Goal: Task Accomplishment & Management: Use online tool/utility

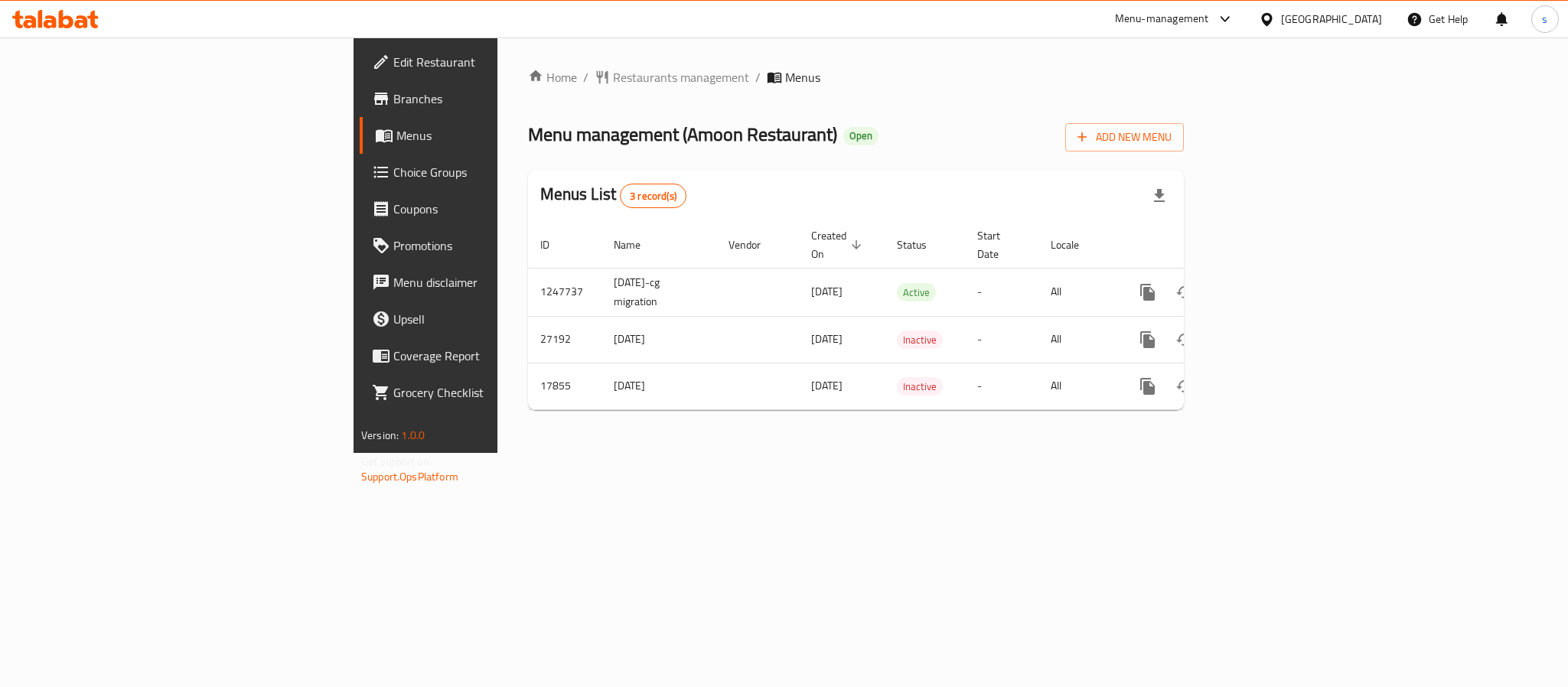
click at [1215, 22] on div at bounding box center [1222, 19] width 25 height 18
click at [1126, 168] on div "Restaurant-Management" at bounding box center [1080, 169] width 120 height 17
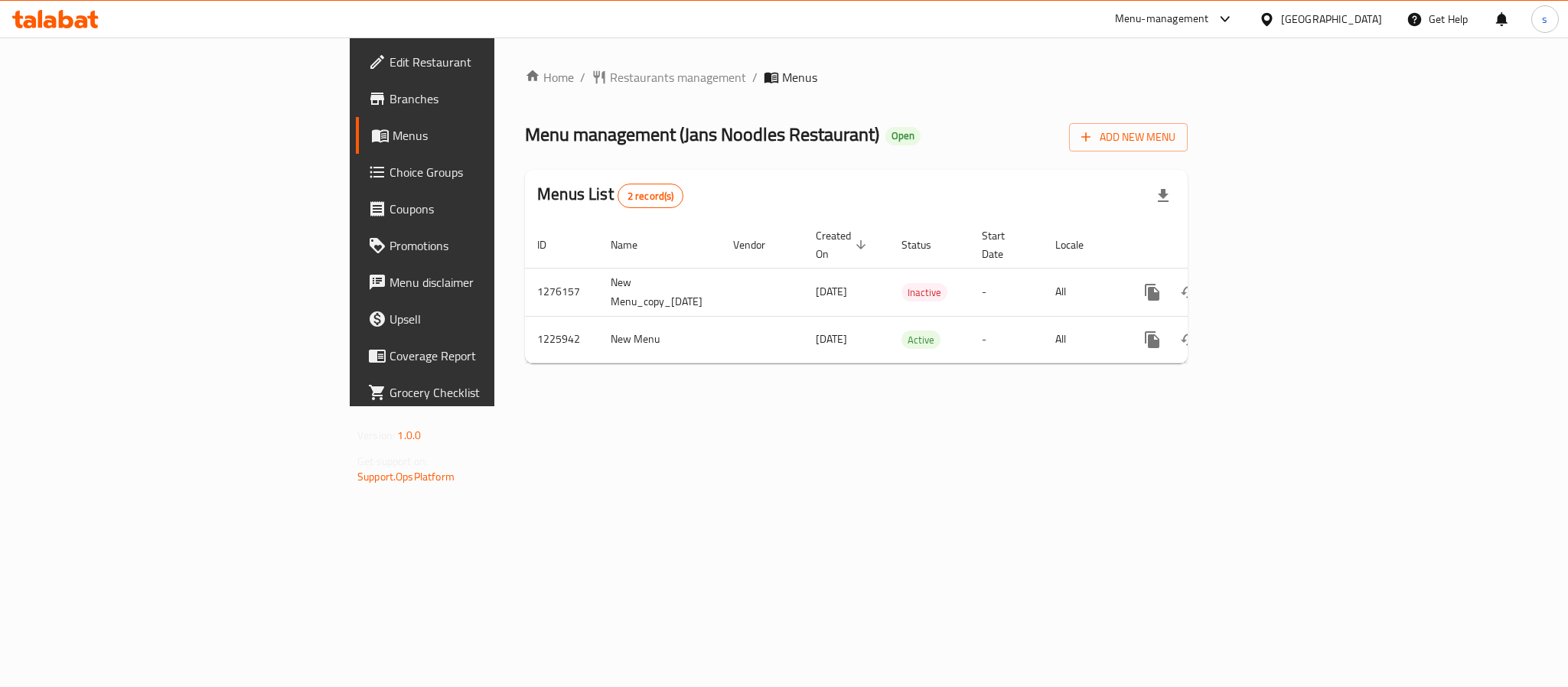
click at [1325, 31] on div "[GEOGRAPHIC_DATA]" at bounding box center [1321, 19] width 148 height 37
click at [1325, 25] on div "[GEOGRAPHIC_DATA]" at bounding box center [1332, 19] width 101 height 17
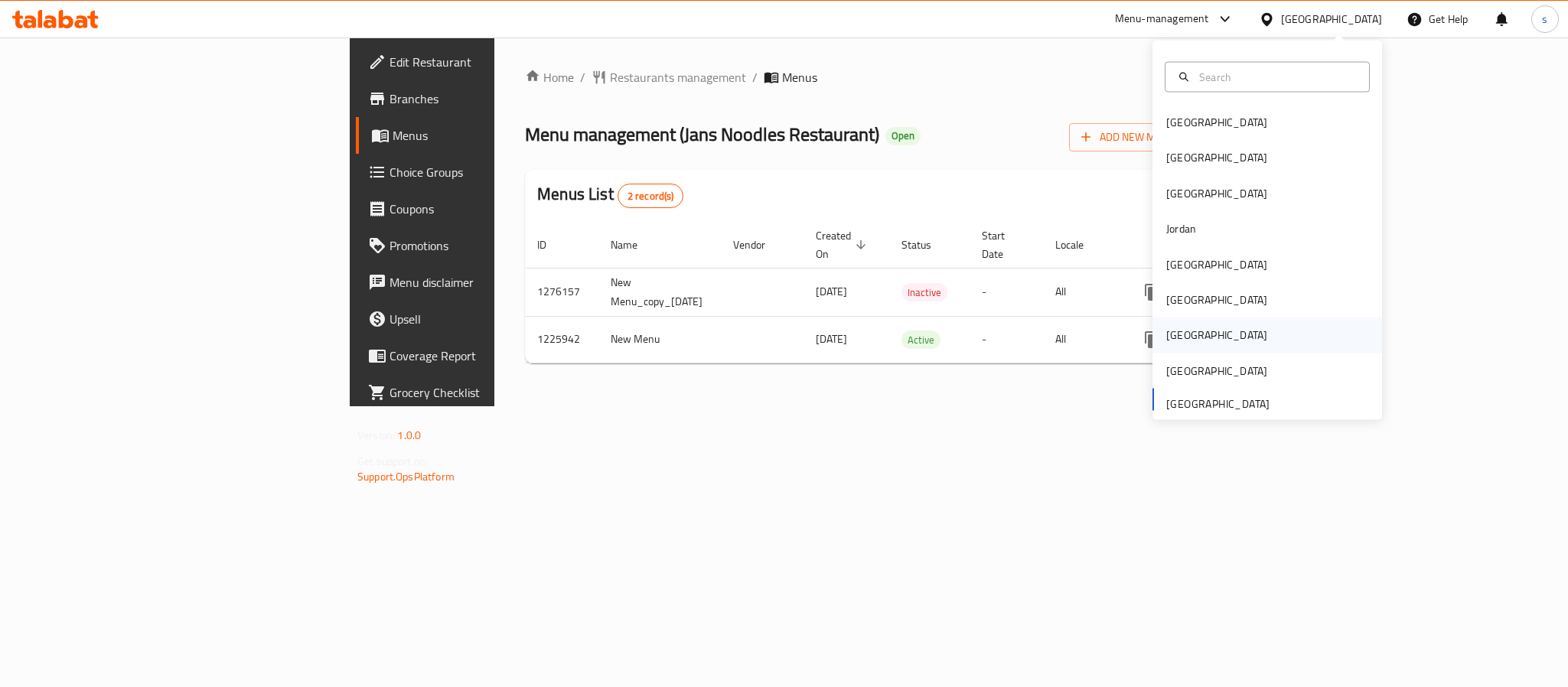
click at [1167, 337] on div "Qatar" at bounding box center [1216, 334] width 101 height 17
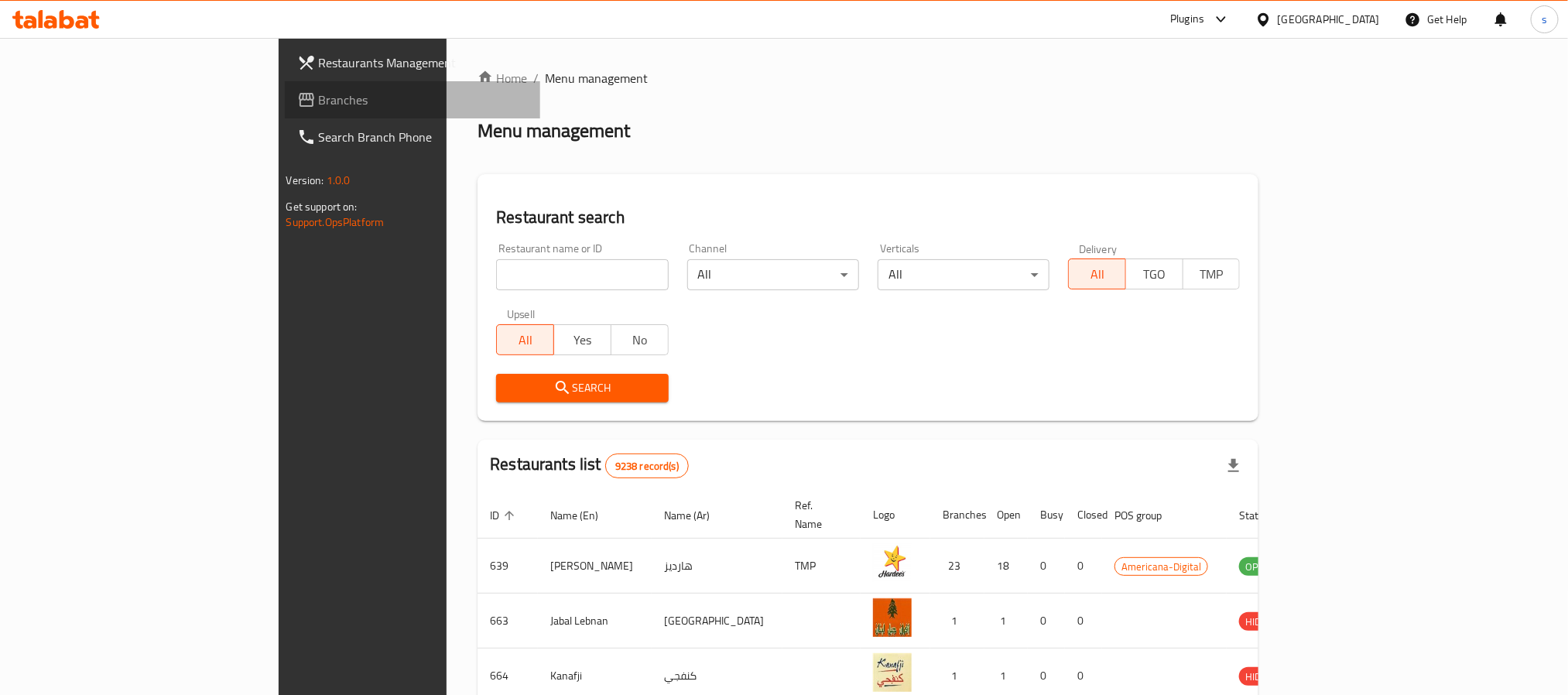
click at [319, 99] on span "Branches" at bounding box center [423, 99] width 209 height 18
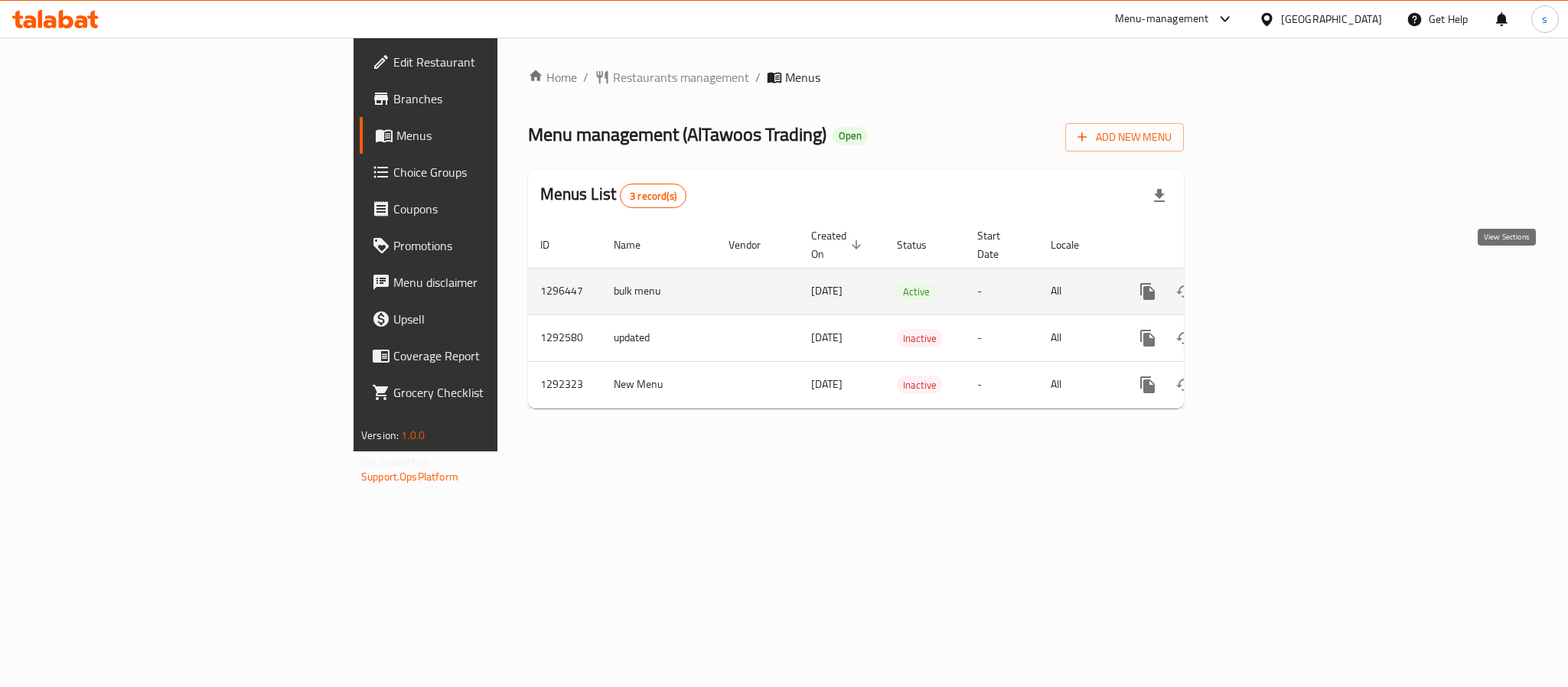
click at [1265, 285] on icon "enhanced table" at bounding box center [1258, 291] width 14 height 14
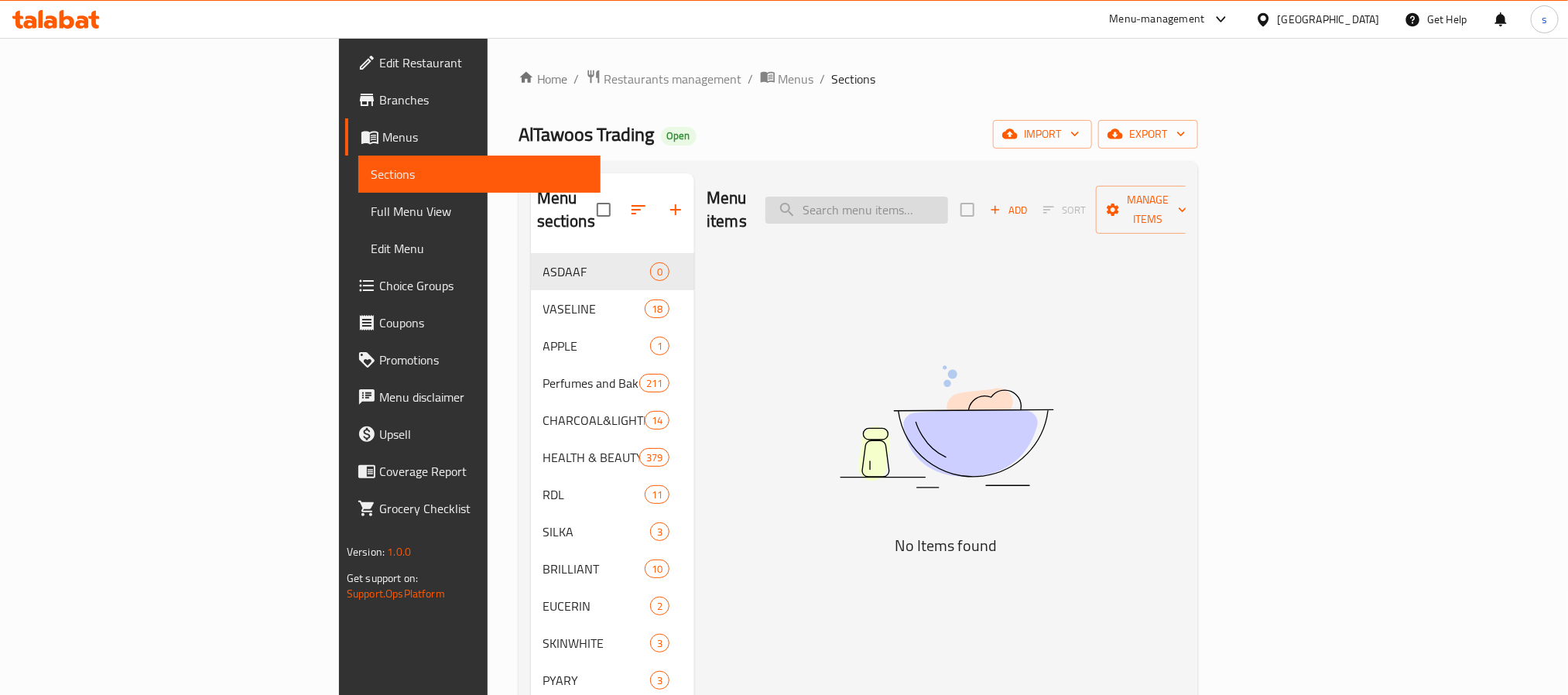
click at [948, 202] on input "search" at bounding box center [856, 211] width 182 height 27
paste input "Veet Gold Cocoa Butter Face & Body Whitening Oil 1000 Ml"
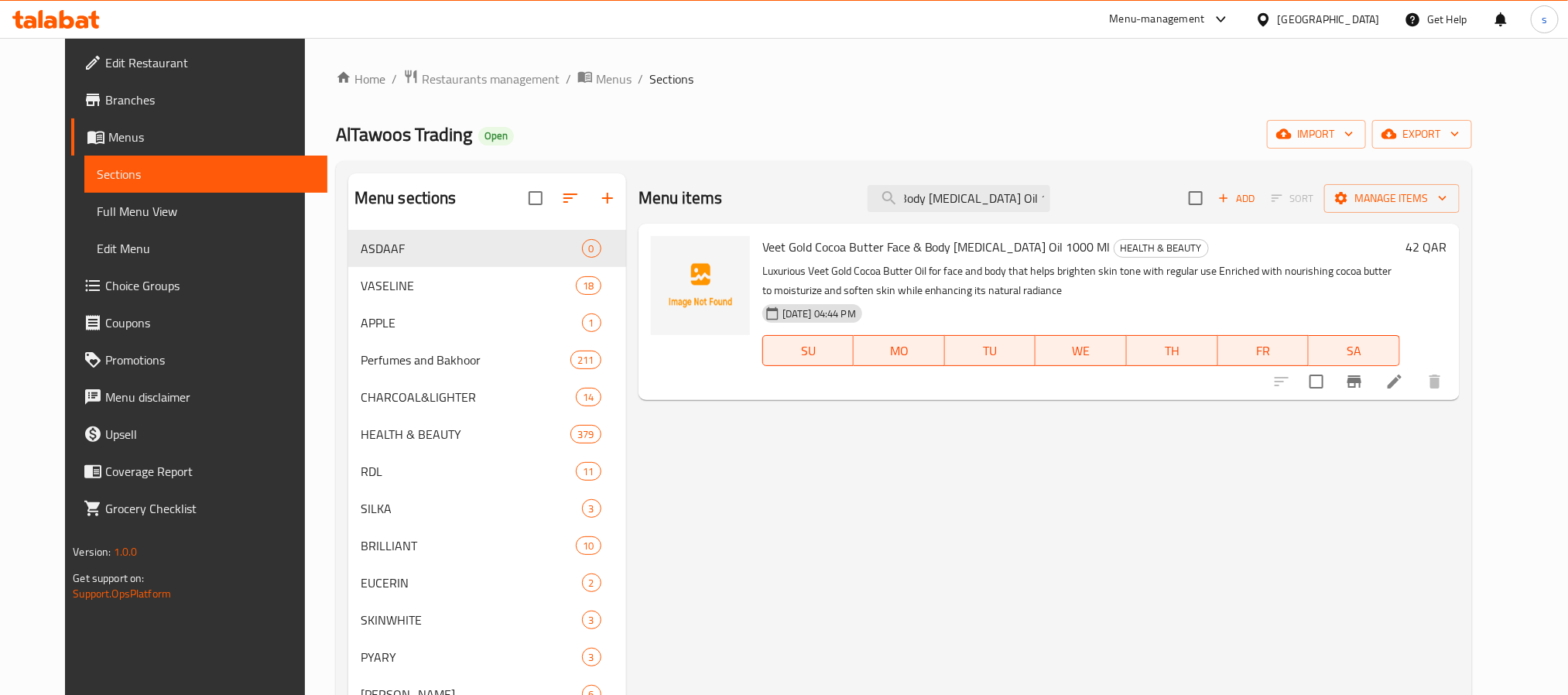
type input "Veet Gold Cocoa Butter Face & Body Whitening Oil 1000 Ml"
click at [1271, 21] on icon at bounding box center [1264, 20] width 16 height 16
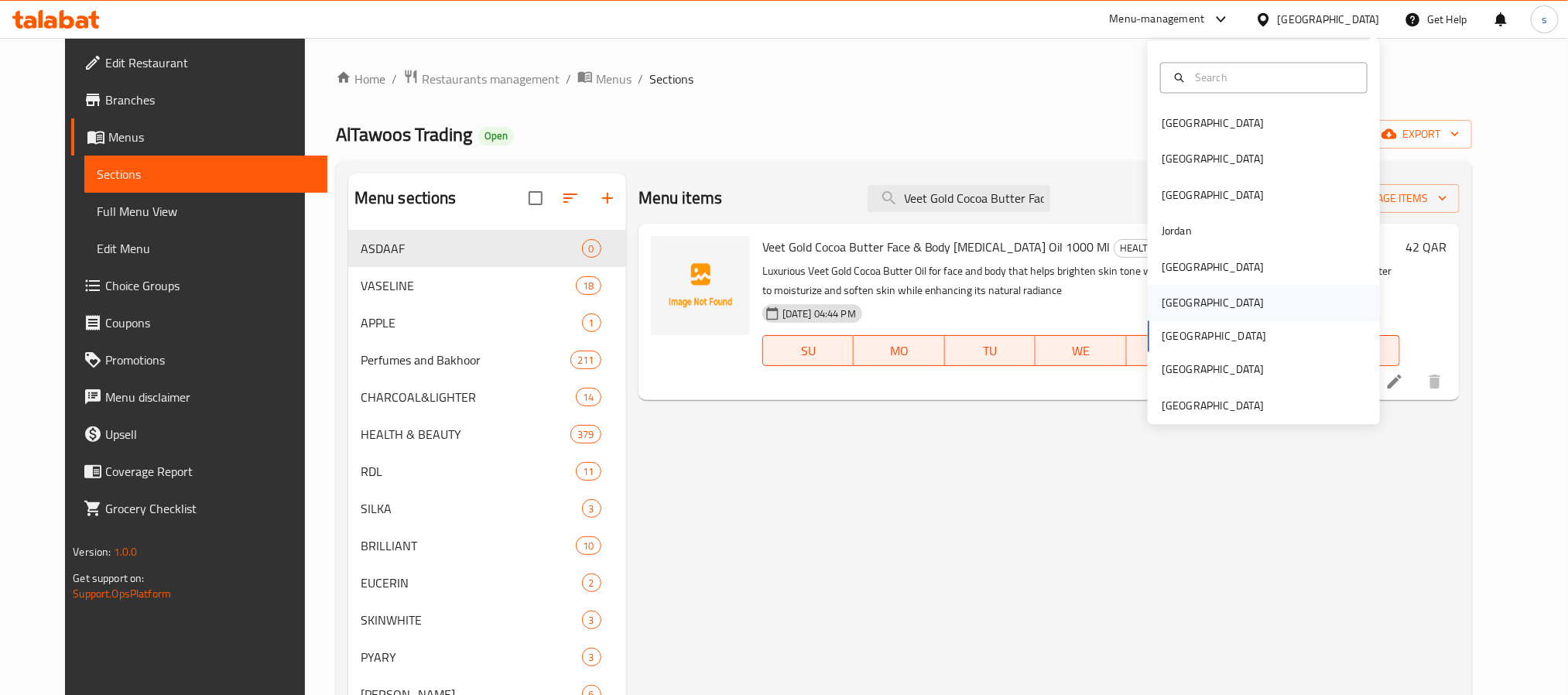
click at [1168, 306] on div "Oman" at bounding box center [1212, 303] width 102 height 17
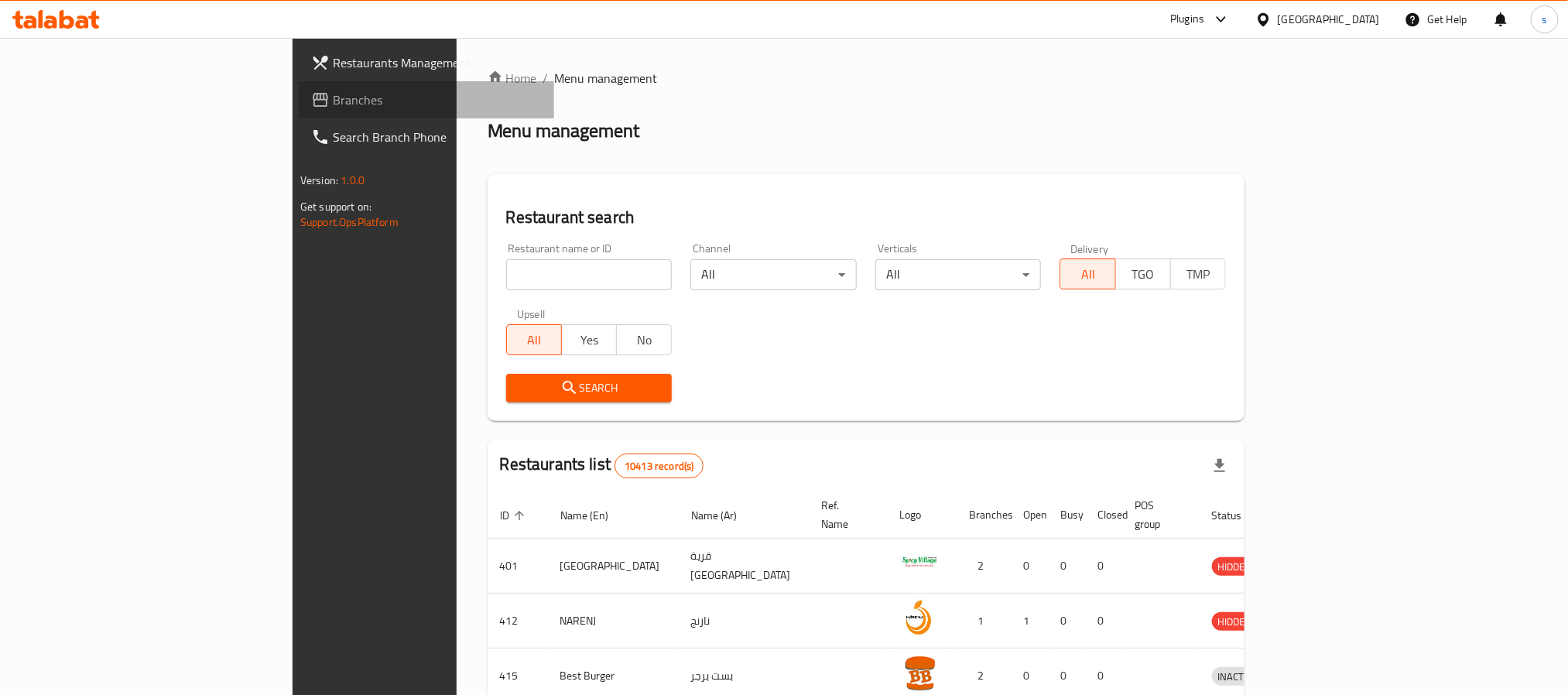
click at [333, 105] on span "Branches" at bounding box center [437, 99] width 209 height 18
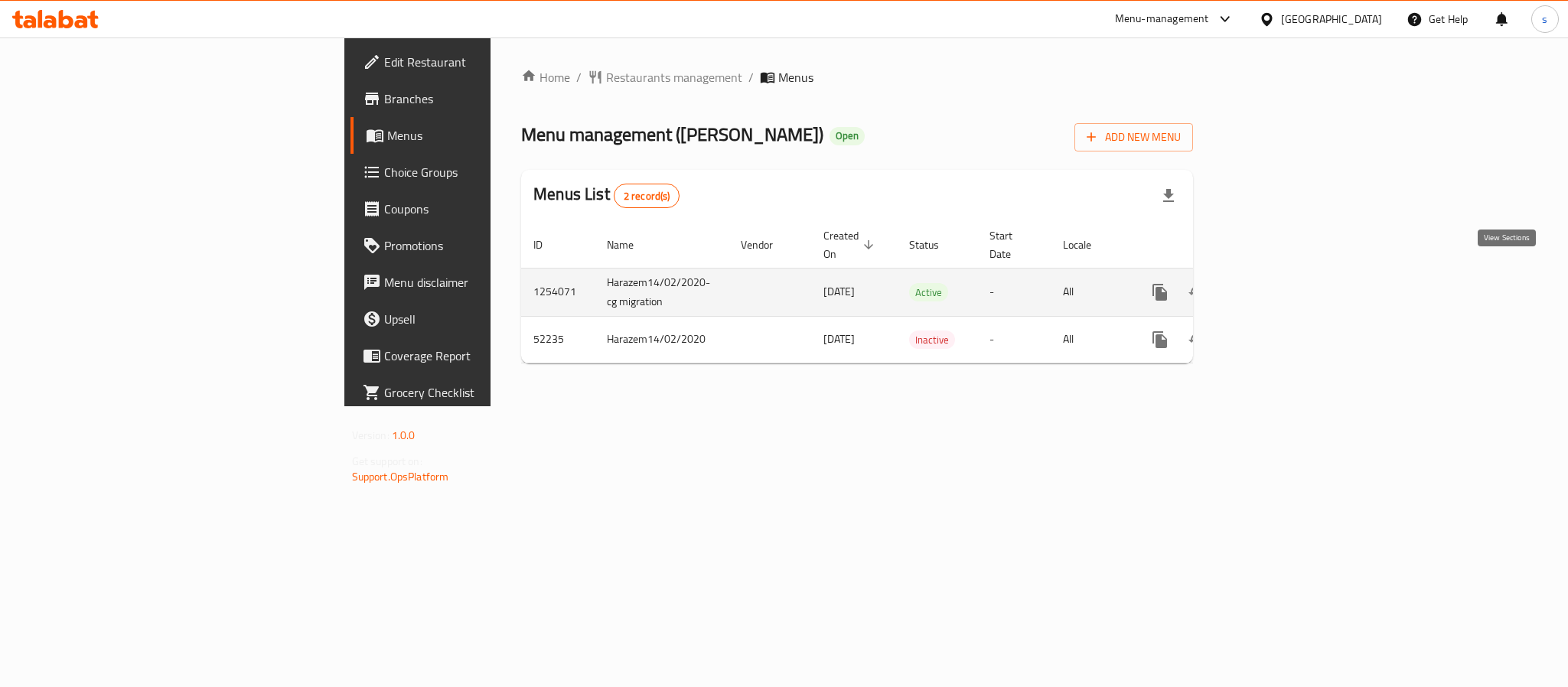
click at [1279, 283] on icon "enhanced table" at bounding box center [1270, 292] width 18 height 18
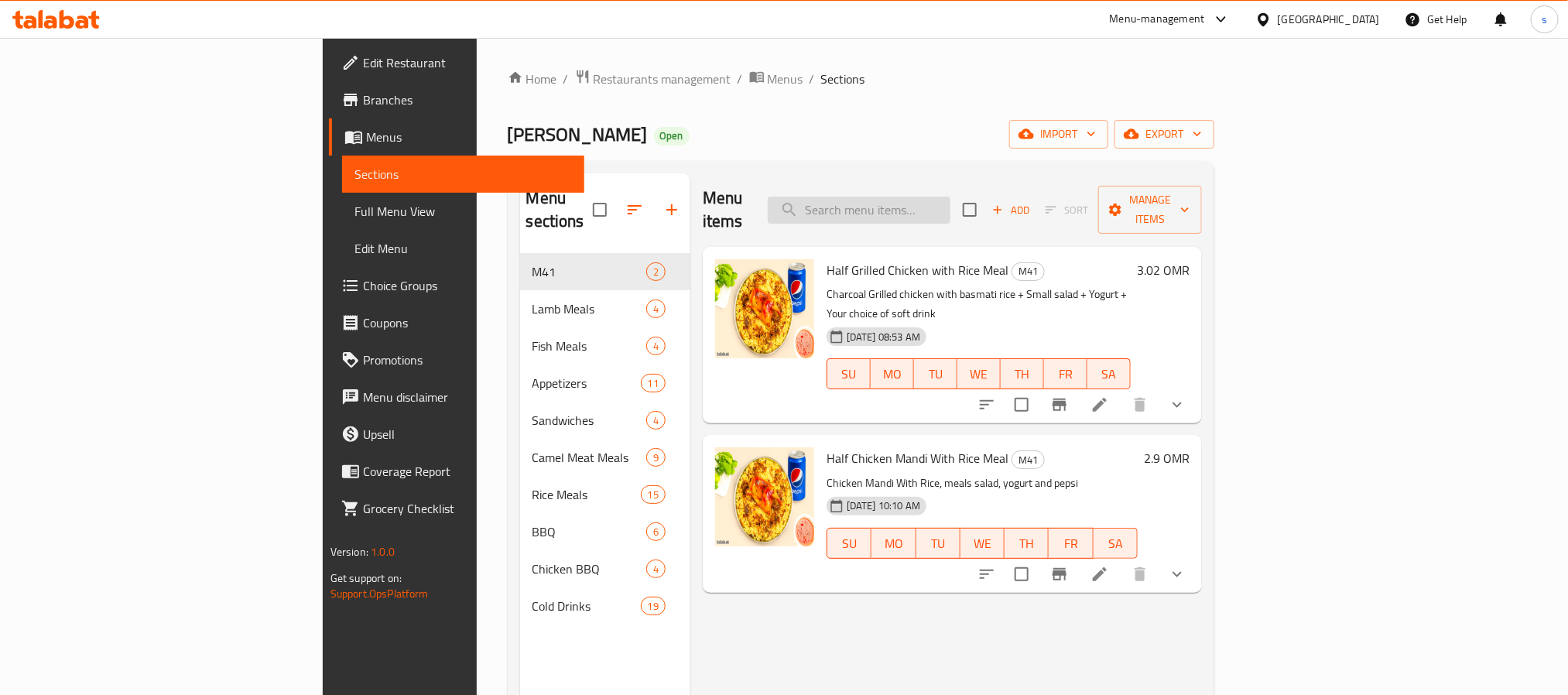
click at [950, 198] on input "search" at bounding box center [859, 211] width 182 height 27
paste input "Lamb Shuwa With Rice"
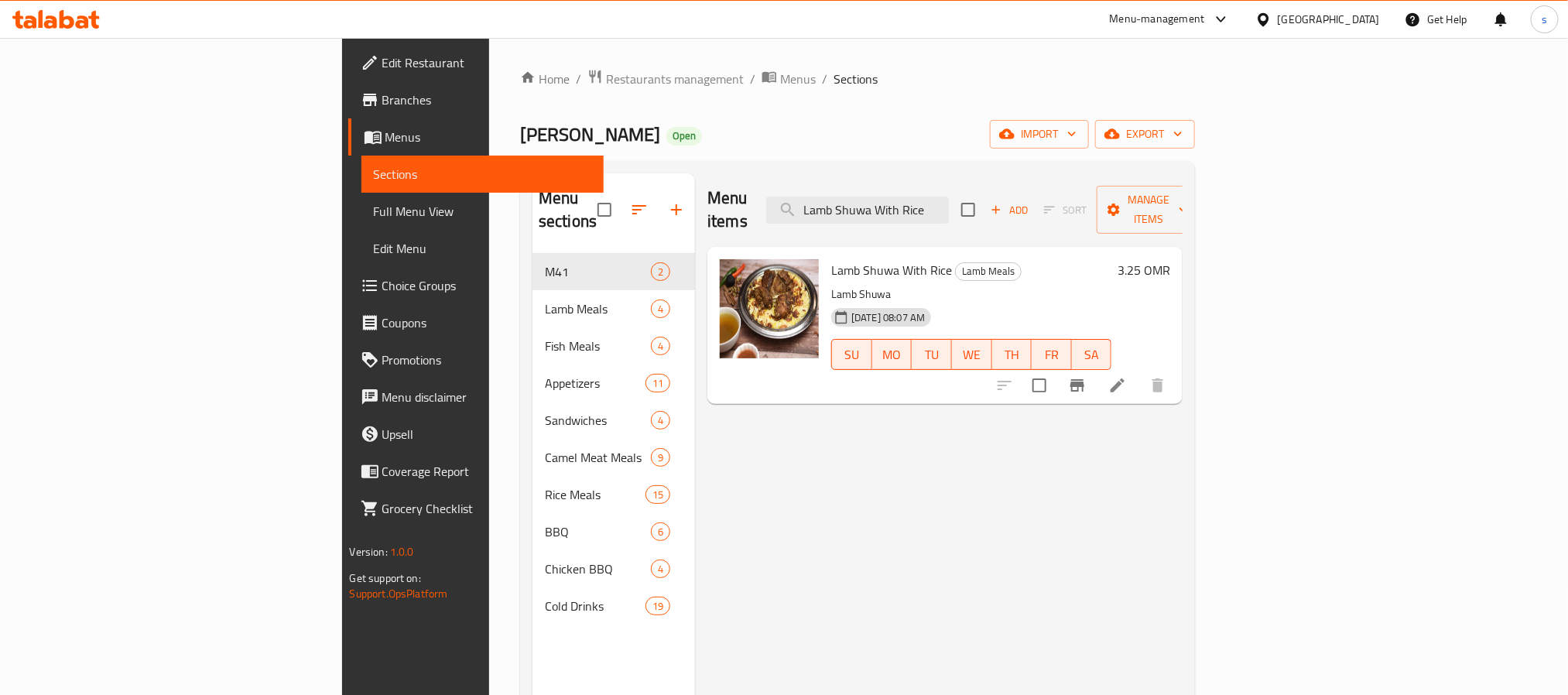
type input "Lamb Shuwa With Rice"
click at [1139, 371] on li at bounding box center [1118, 385] width 44 height 28
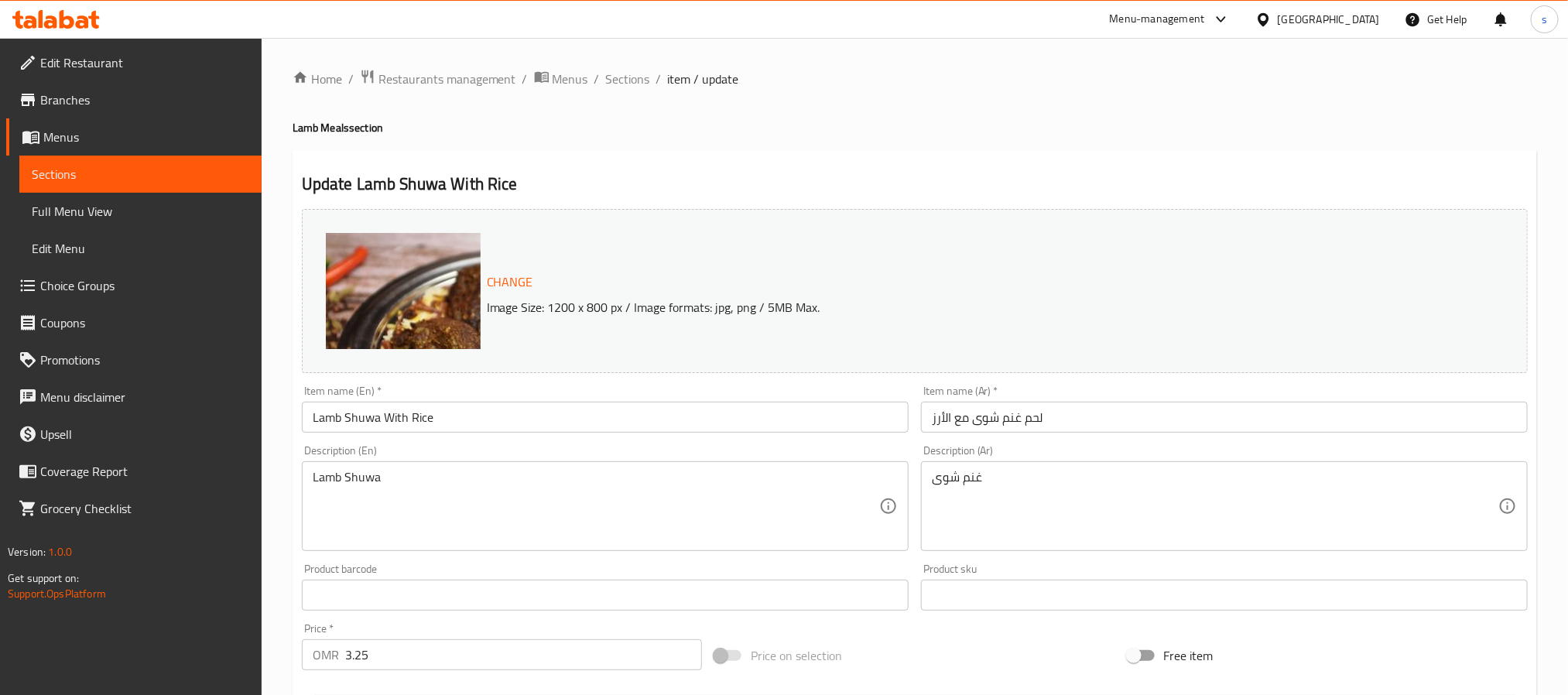
click at [1271, 21] on icon at bounding box center [1264, 20] width 16 height 16
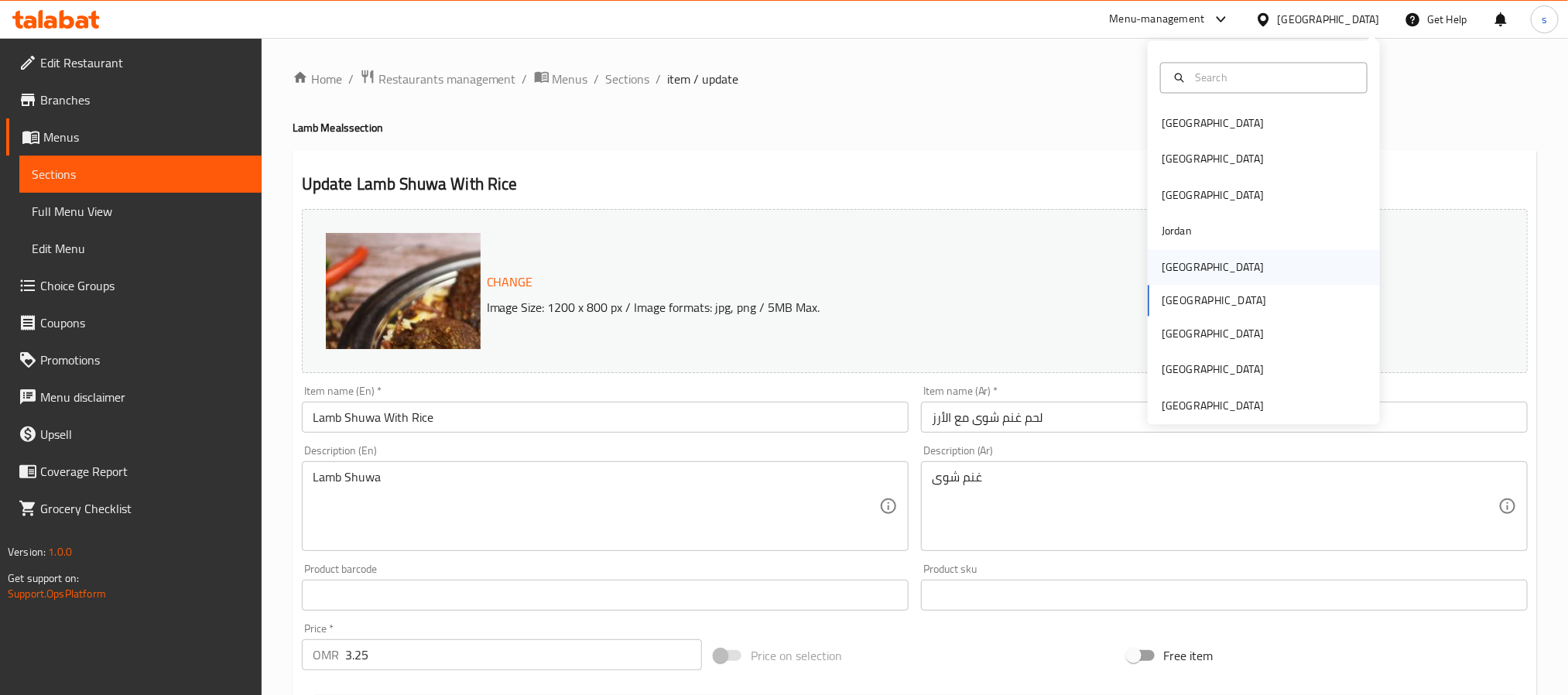
click at [1166, 265] on div "[GEOGRAPHIC_DATA]" at bounding box center [1212, 266] width 102 height 17
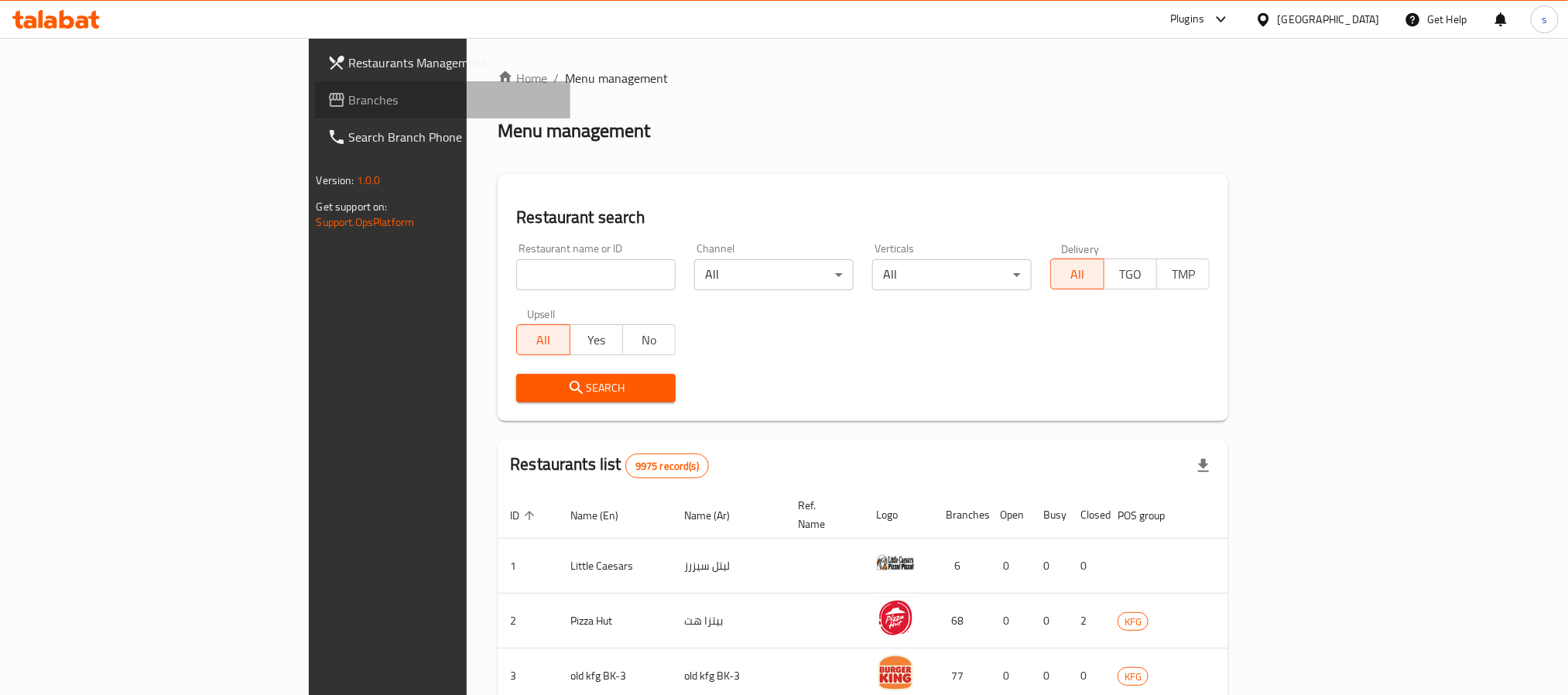
click at [349, 99] on span "Branches" at bounding box center [453, 99] width 209 height 18
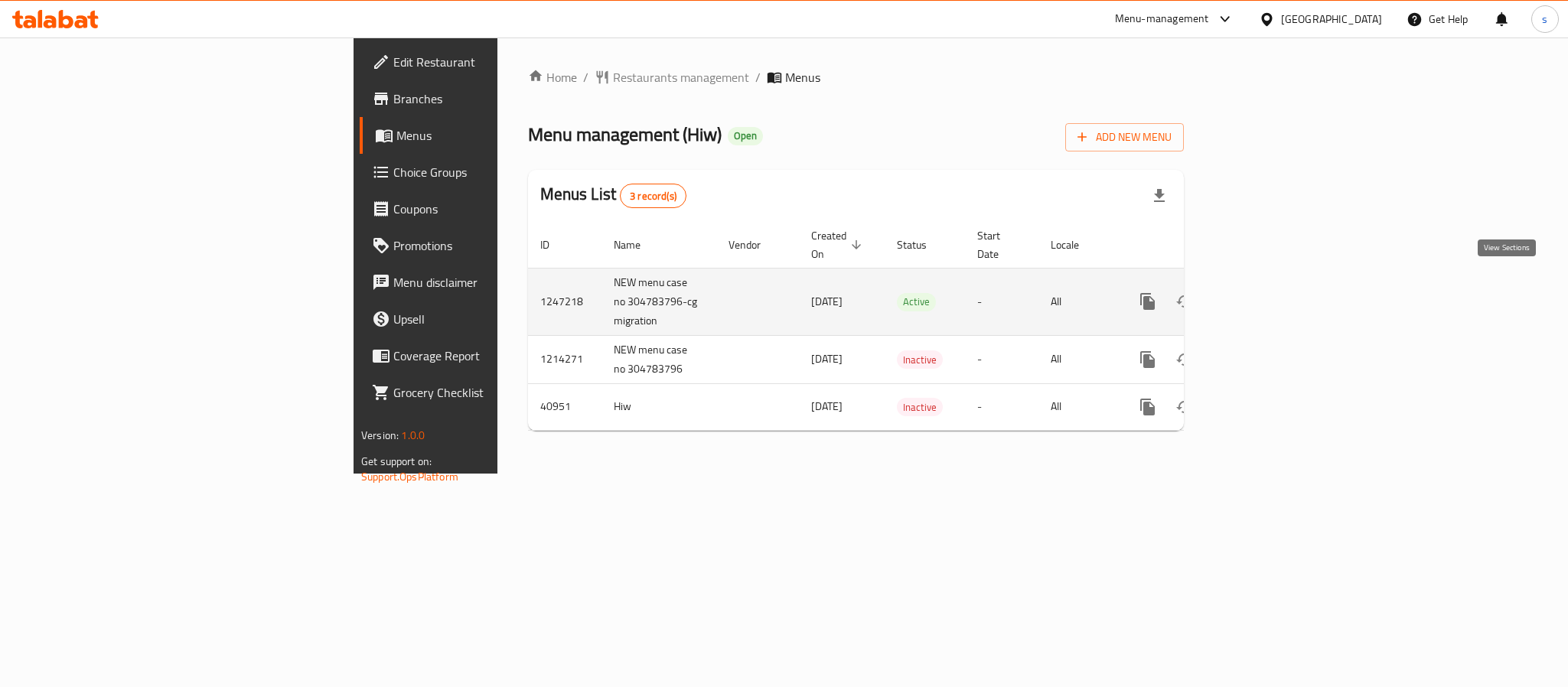
click at [1265, 295] on icon "enhanced table" at bounding box center [1258, 301] width 14 height 14
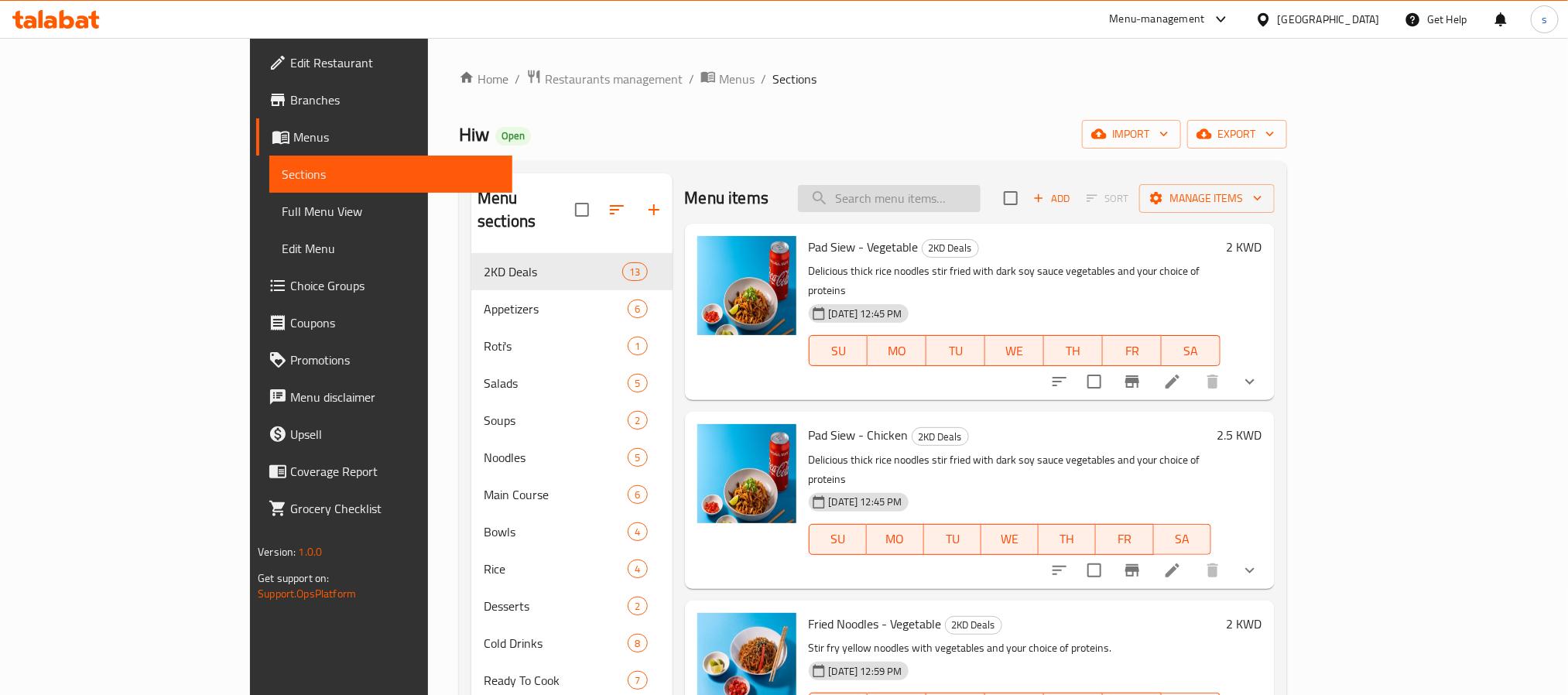
click at [949, 205] on input "search" at bounding box center [889, 199] width 182 height 27
paste input "Fried Noodles - Vegetable"
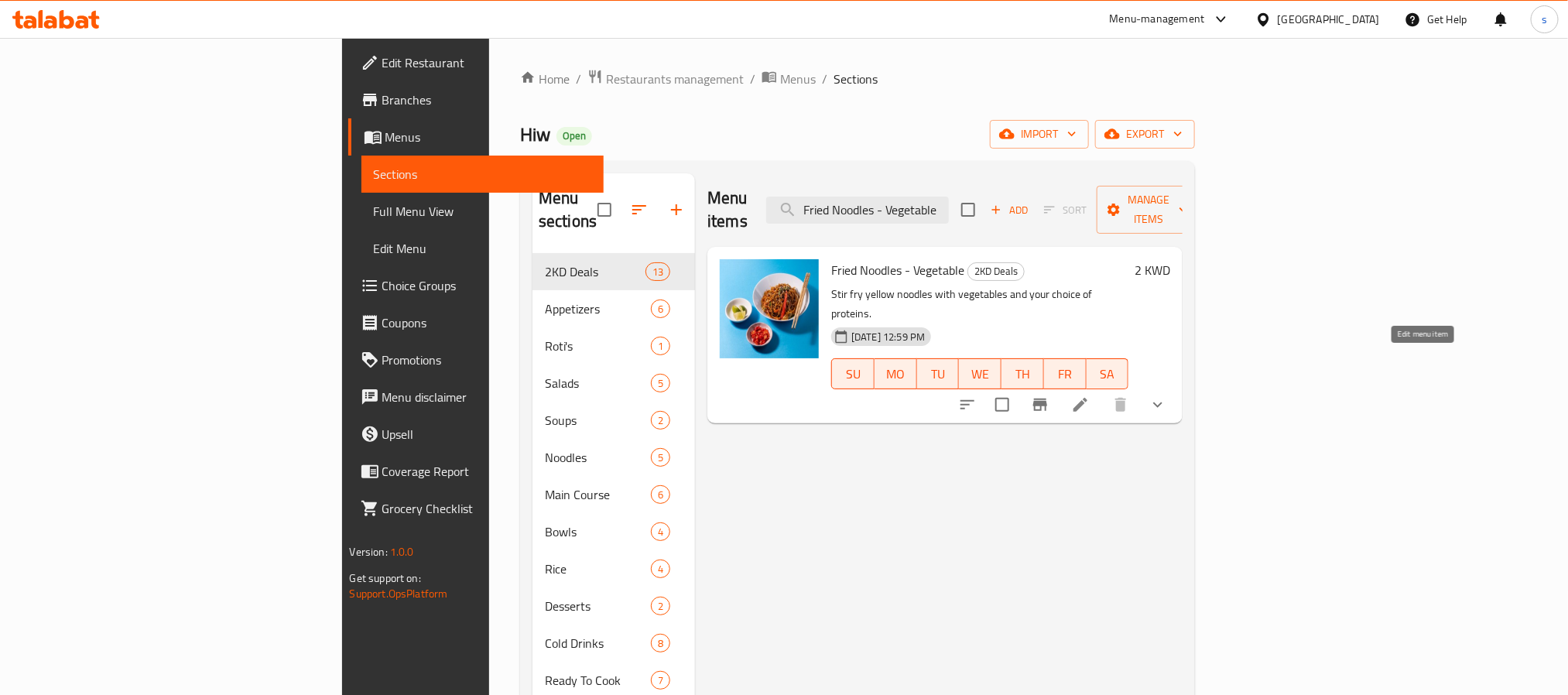
type input "Fried Noodles - Vegetable"
click at [1087, 398] on icon at bounding box center [1079, 404] width 14 height 14
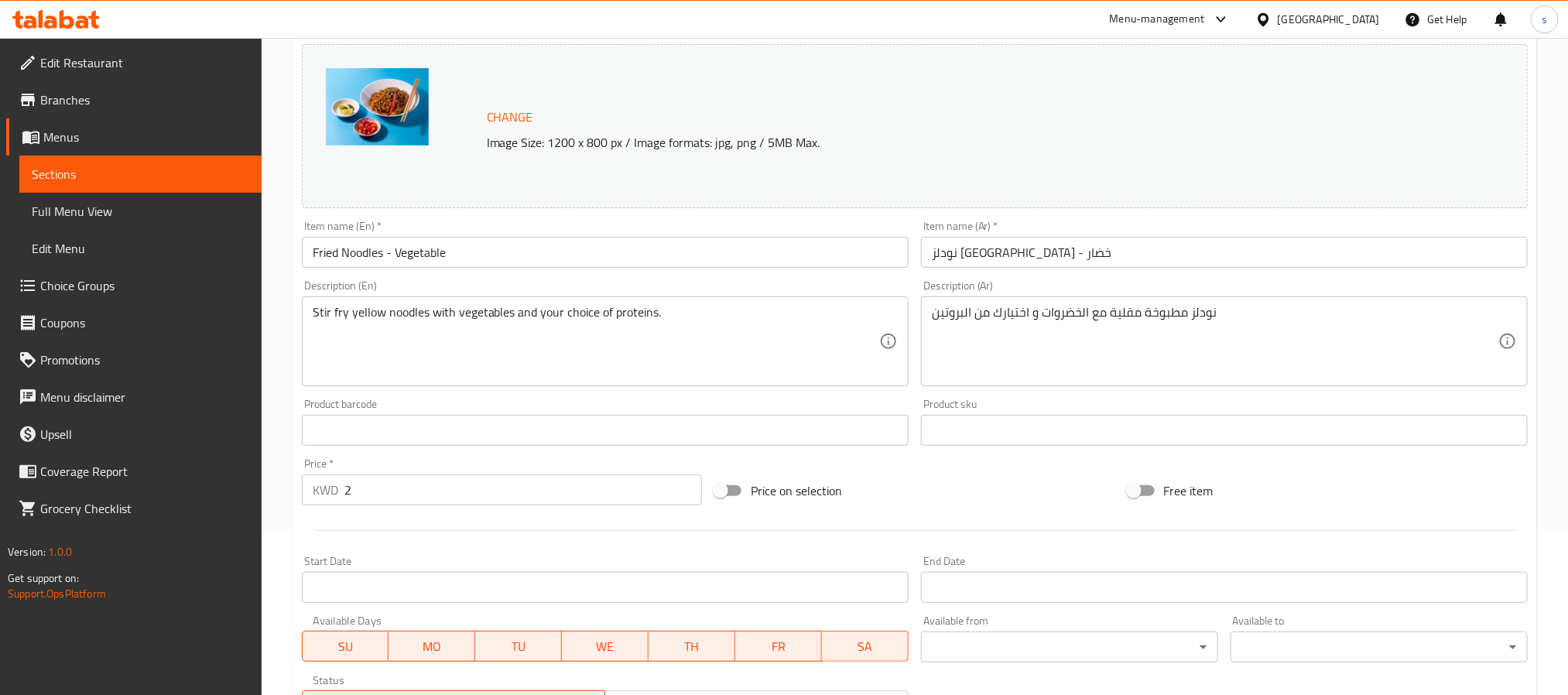
scroll to position [163, 0]
click at [1215, 179] on div "Change Image Size: 1200 x 800 px / Image formats: jpg, png / 5MB Max." at bounding box center [914, 128] width 1225 height 164
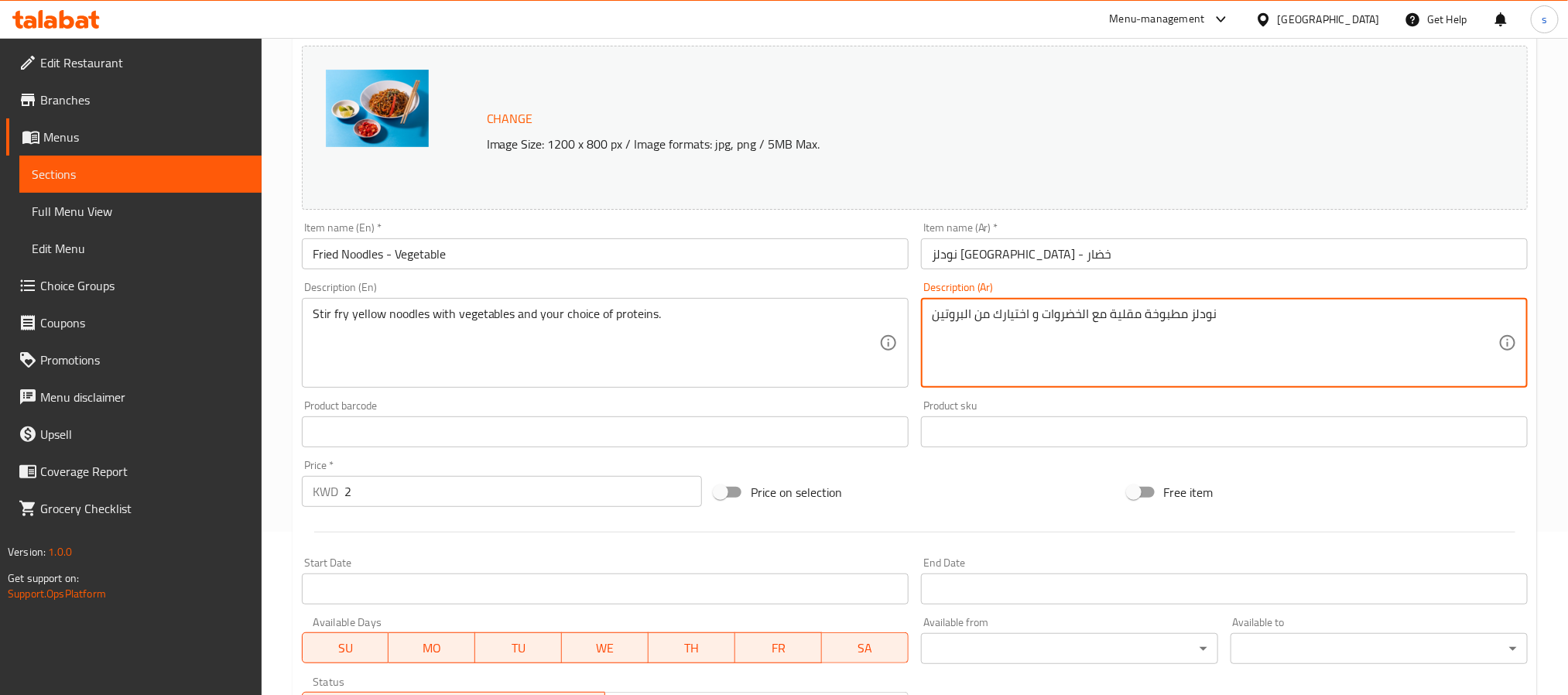
click at [998, 309] on textarea "نودلز مطبوخة مقلية مع الخضروات و اختيارك من البروتين" at bounding box center [1214, 343] width 566 height 74
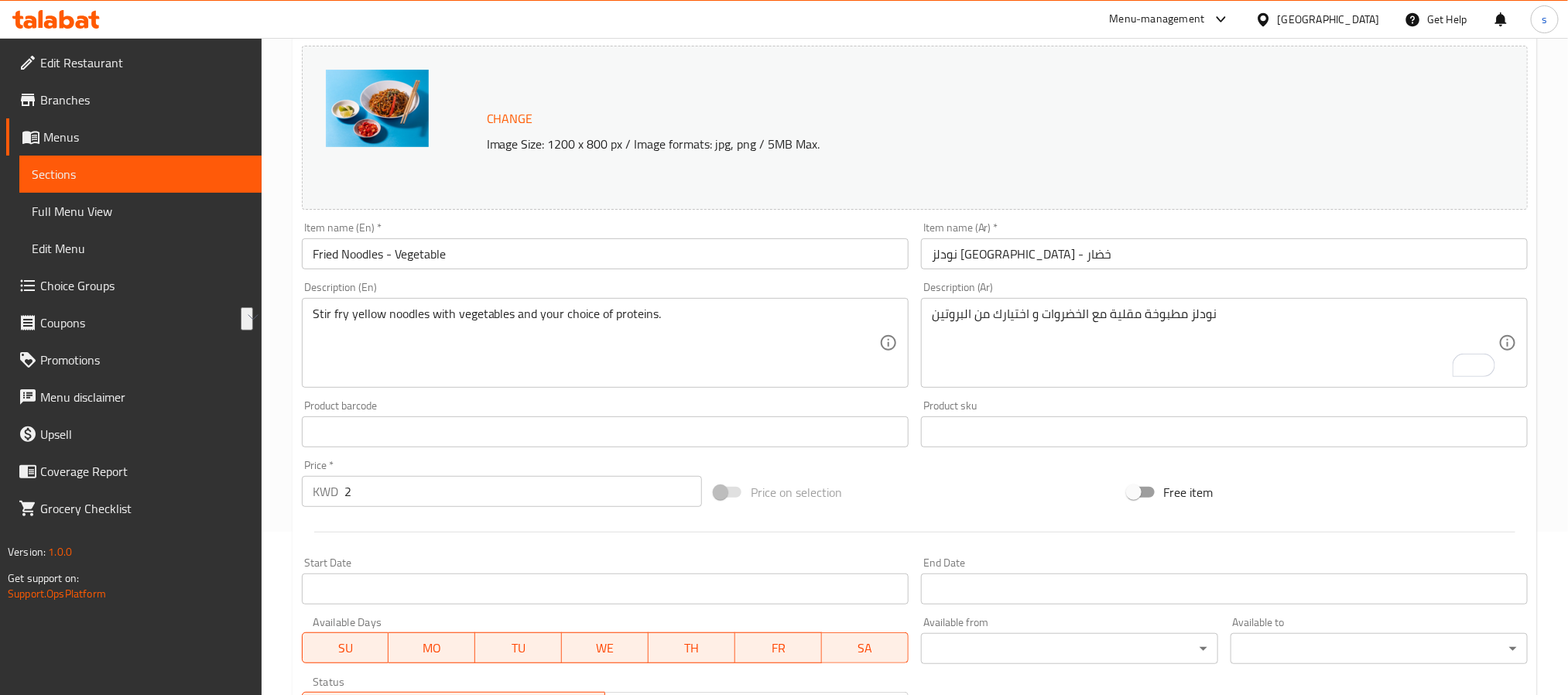
click at [1118, 324] on textarea "نودلز مطبوخة مقلية مع الخضروات و اختيارك من البروتين" at bounding box center [1214, 343] width 566 height 74
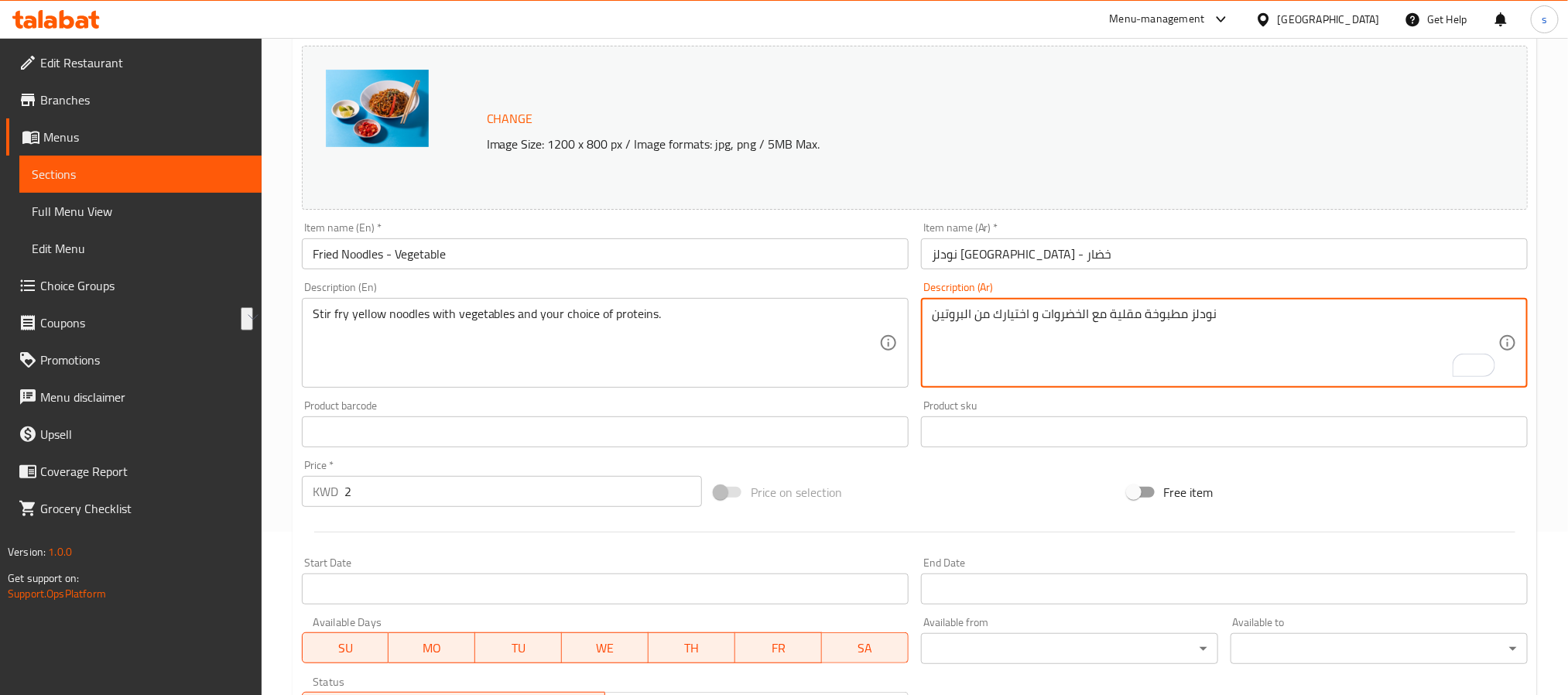
click at [1118, 324] on textarea "نودلز مطبوخة مقلية مع الخضروات و اختيارك من البروتين" at bounding box center [1214, 343] width 566 height 74
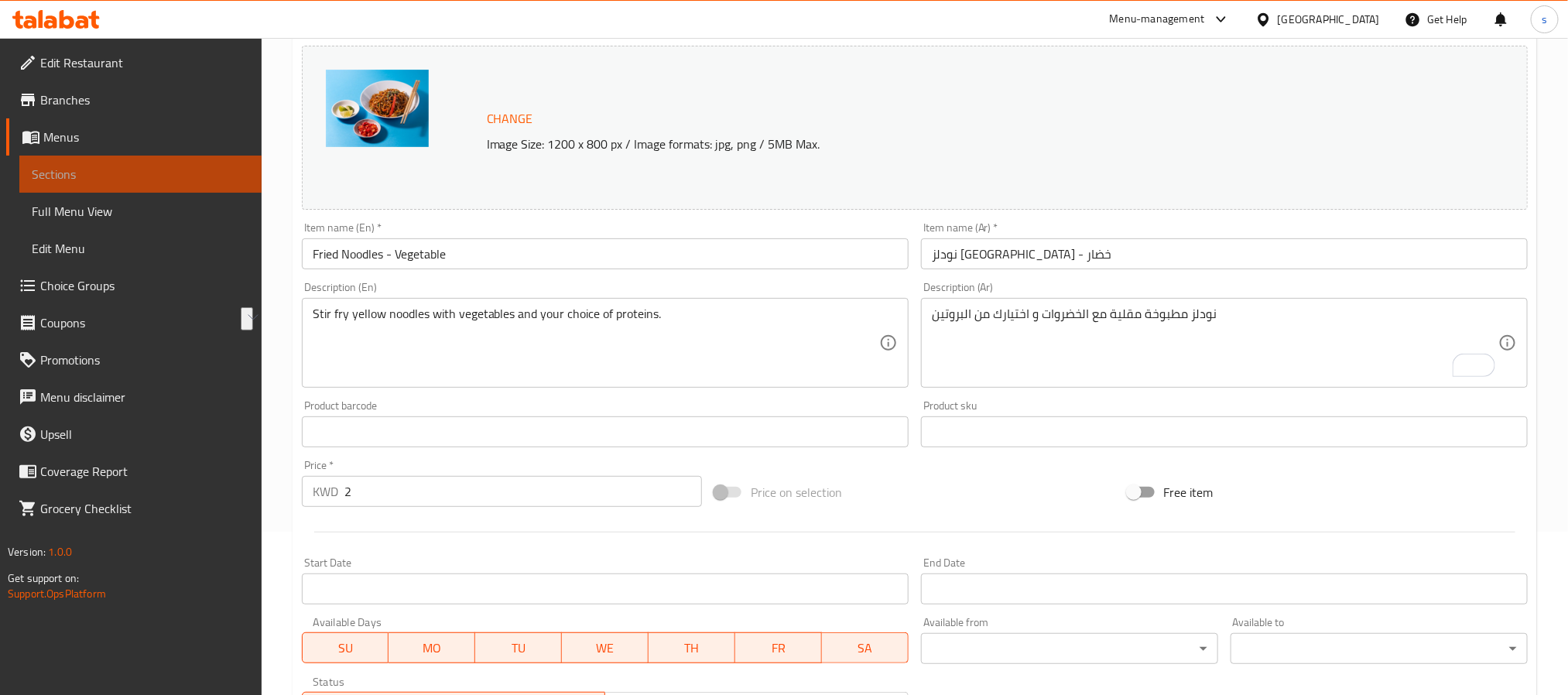
click at [175, 182] on span "Sections" at bounding box center [140, 174] width 217 height 18
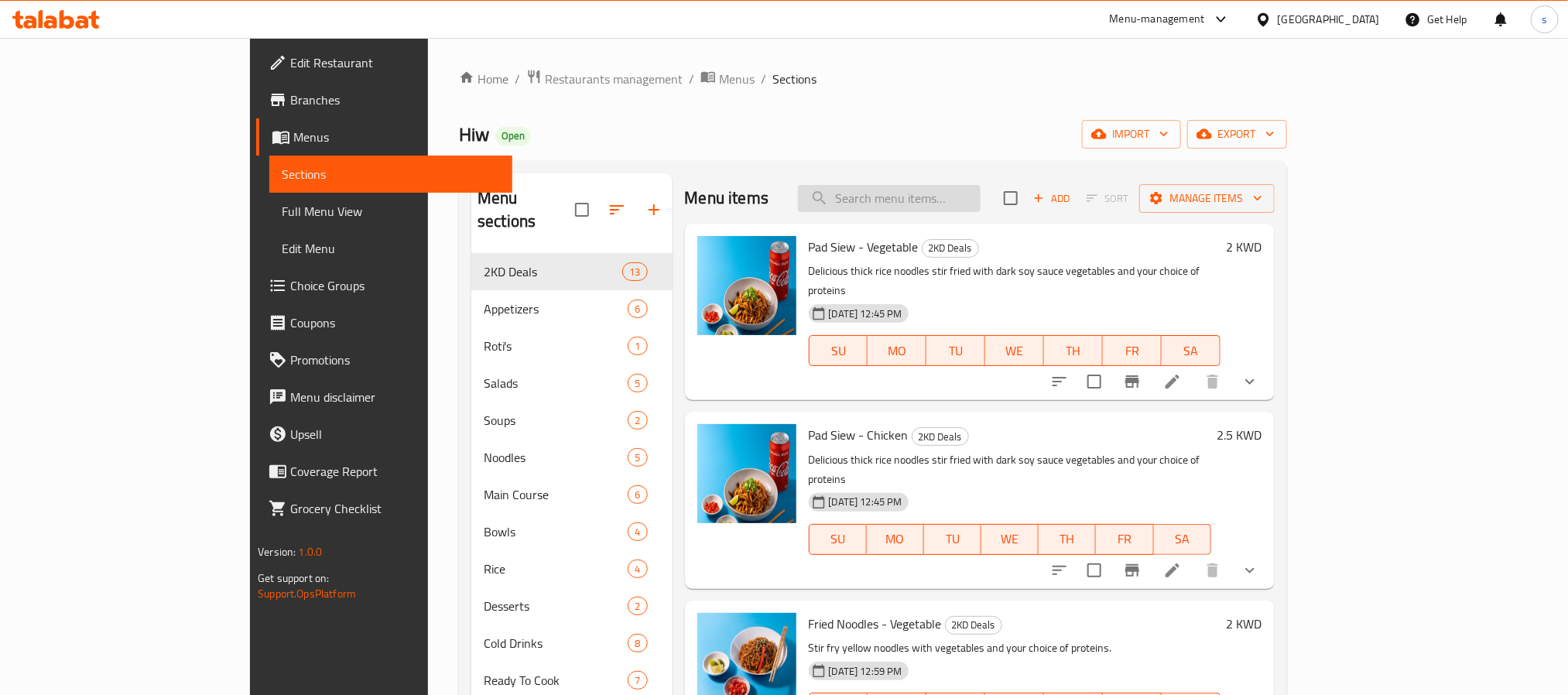
click at [980, 210] on input "search" at bounding box center [889, 199] width 182 height 27
paste input "Fried Noodles - Vegetable"
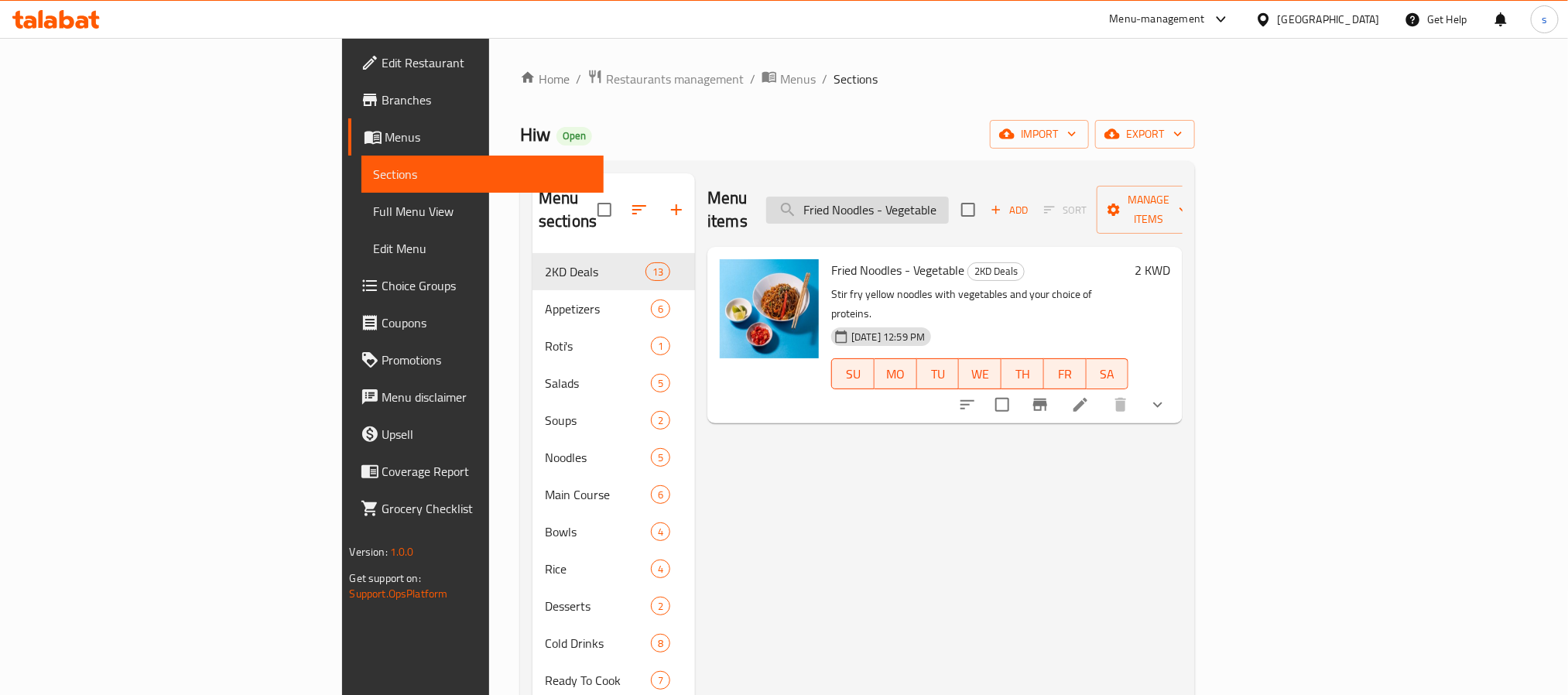
type input "Fried Noodles - Vegetable"
click at [1089, 396] on icon at bounding box center [1080, 405] width 18 height 18
